Goal: Task Accomplishment & Management: Use online tool/utility

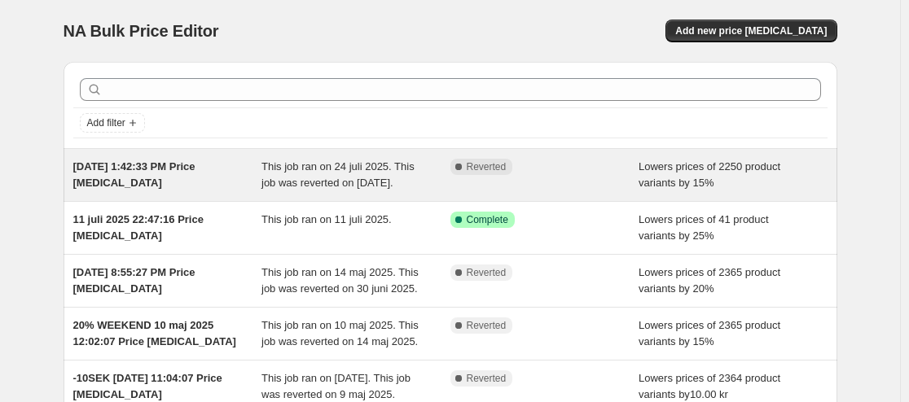
click at [357, 186] on span "This job ran on 24 juli 2025. This job was reverted on [DATE]." at bounding box center [337, 174] width 153 height 29
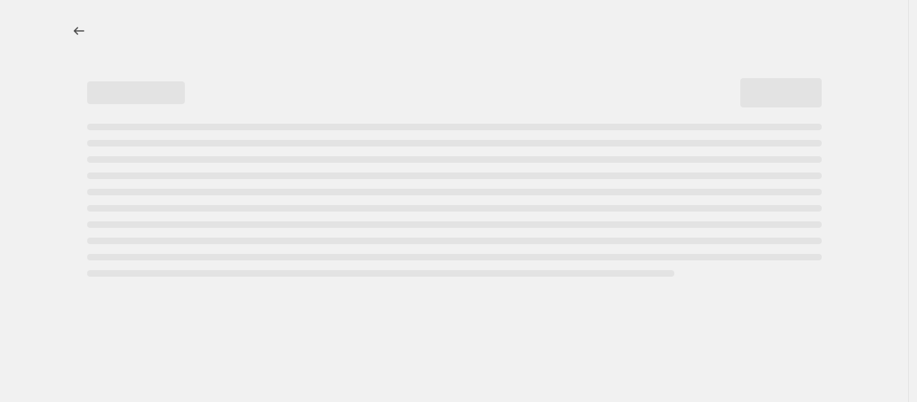
select select "percentage"
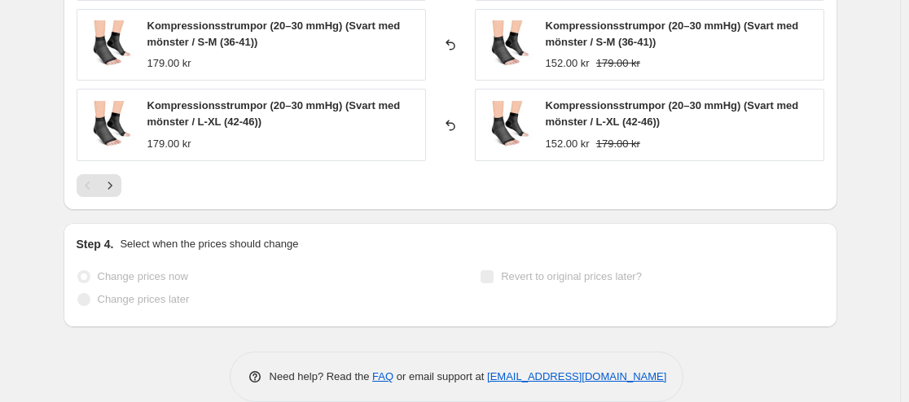
scroll to position [1309, 0]
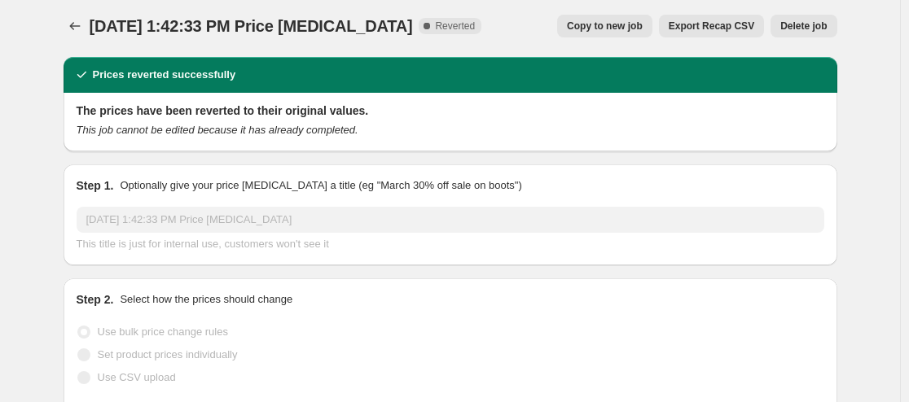
scroll to position [0, 0]
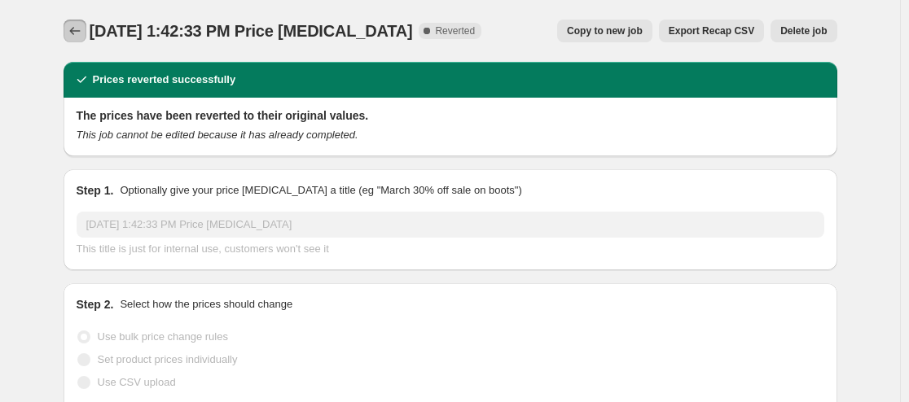
drag, startPoint x: 86, startPoint y: 30, endPoint x: 178, endPoint y: 25, distance: 92.2
click at [178, 25] on div "Jul 24, 2025, 1:42:33 PM Price change job Complete Reverted Copy to new job Exp…" at bounding box center [451, 31] width 774 height 23
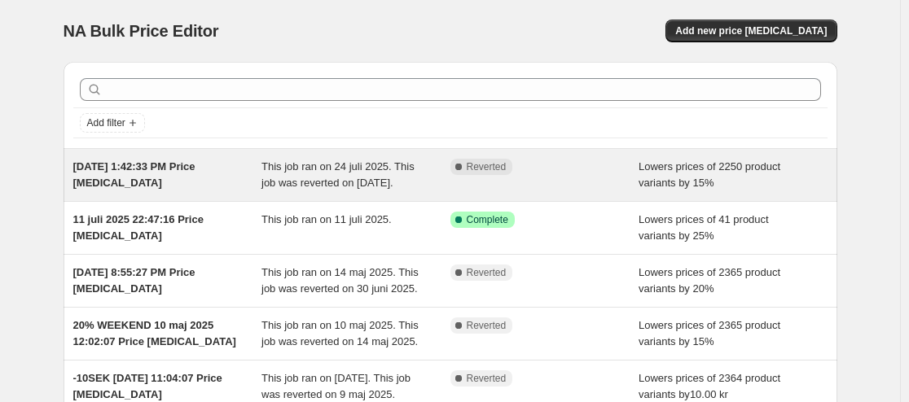
click at [315, 173] on span "This job ran on 24 juli 2025. This job was reverted on 16 september 2025." at bounding box center [337, 174] width 153 height 29
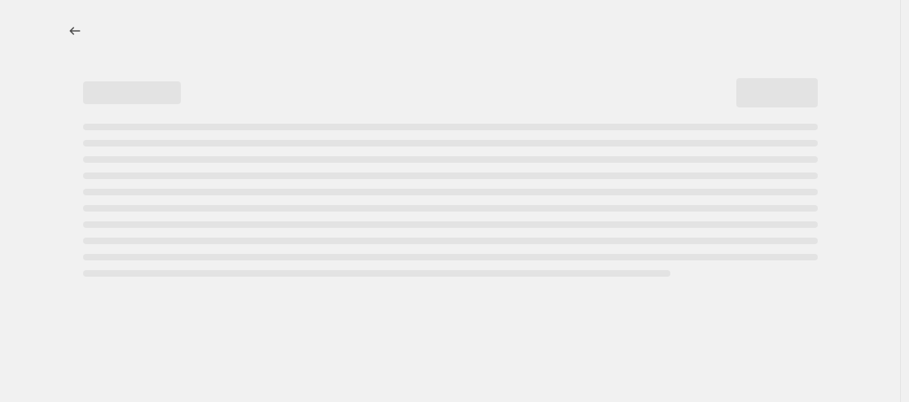
select select "percentage"
